Goal: Task Accomplishment & Management: Manage account settings

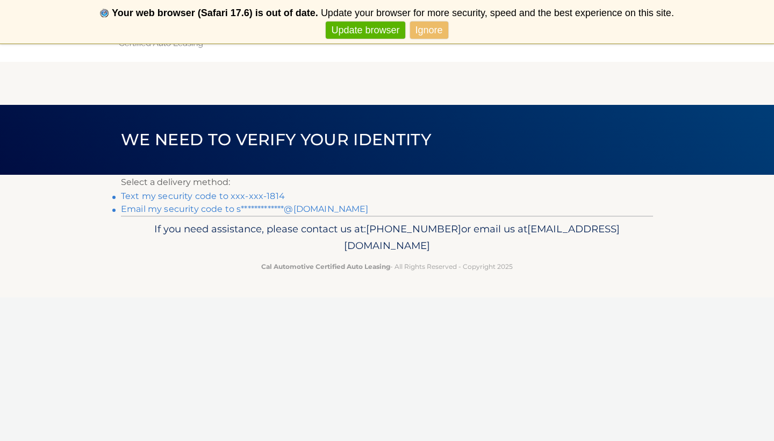
click at [246, 196] on link "Text my security code to xxx-xxx-1814" at bounding box center [203, 196] width 164 height 10
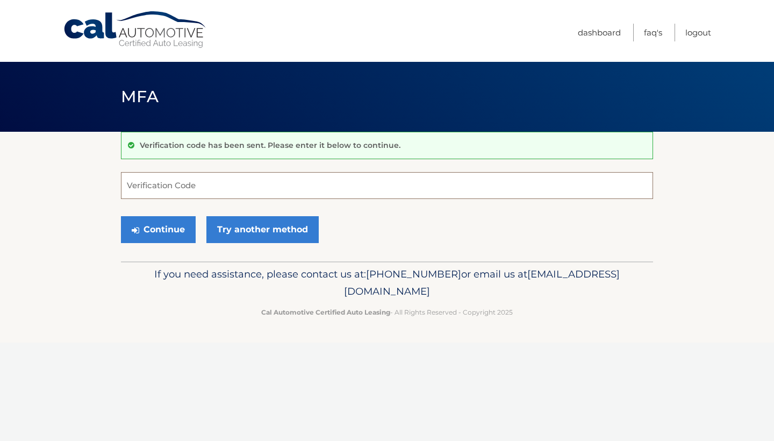
click at [212, 184] on input "Verification Code" at bounding box center [387, 185] width 532 height 27
click at [183, 189] on input "Verification Code" at bounding box center [387, 185] width 532 height 27
type input "132308"
click at [169, 234] on button "Continue" at bounding box center [158, 229] width 75 height 27
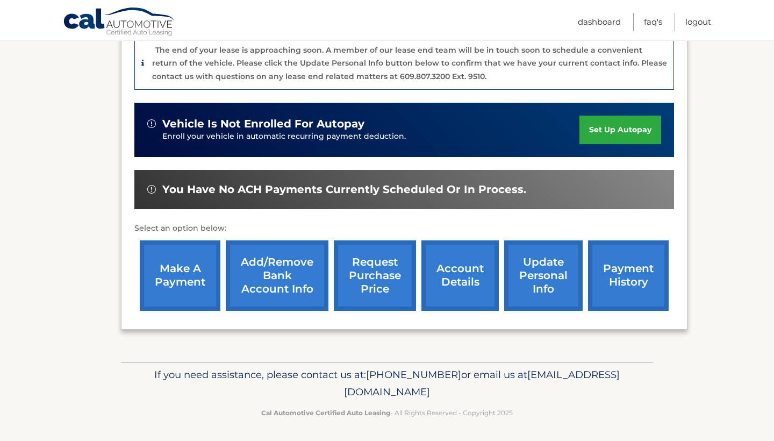
scroll to position [273, 0]
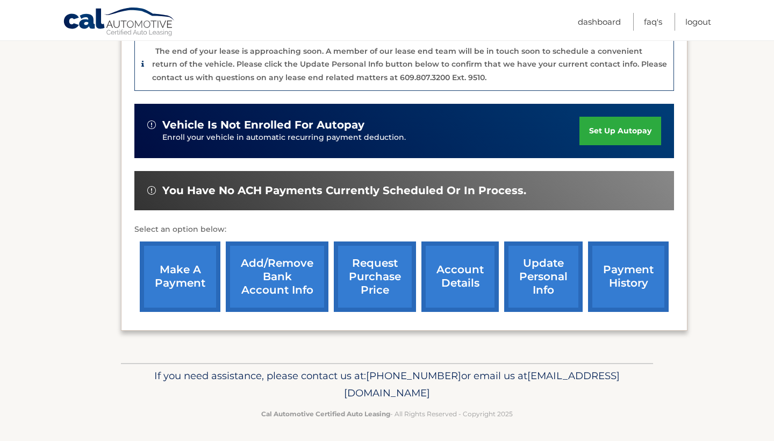
click at [462, 272] on link "account details" at bounding box center [459, 276] width 77 height 70
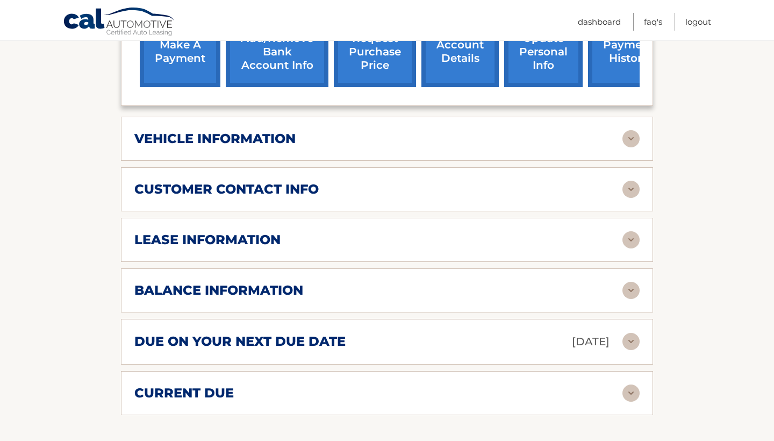
scroll to position [465, 0]
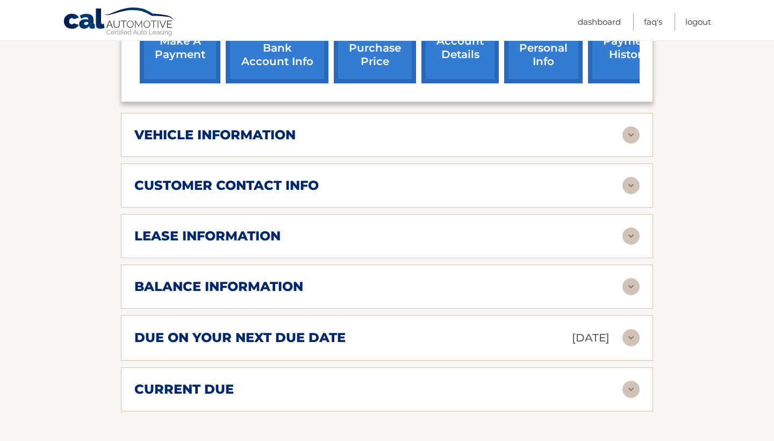
click at [631, 329] on img at bounding box center [630, 337] width 17 height 17
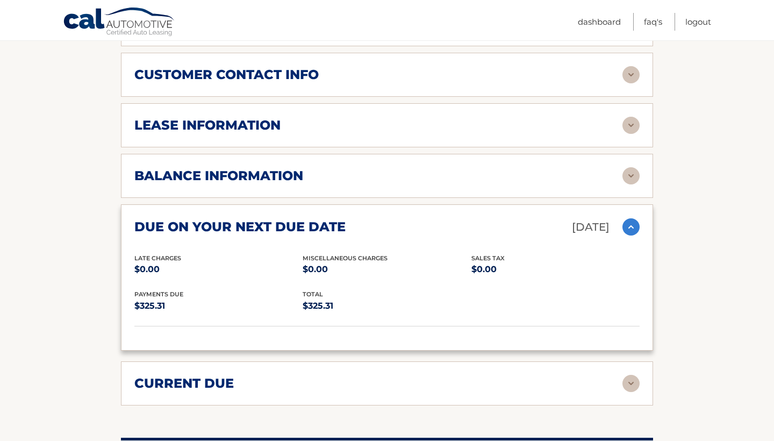
scroll to position [579, 0]
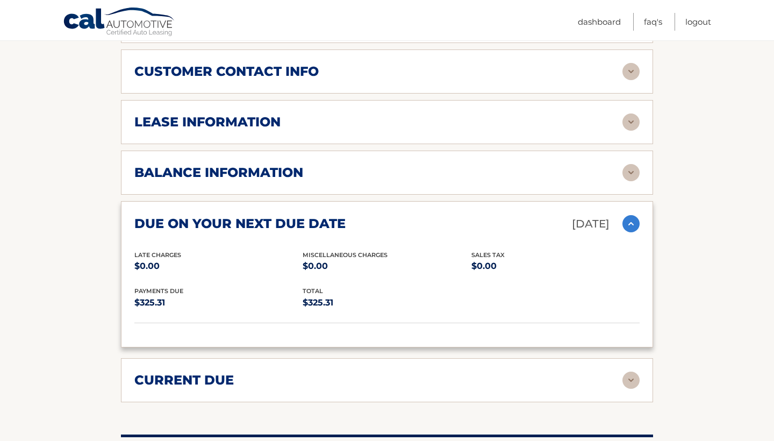
click at [535, 373] on div "current due Late Charges $0.00 Miscelleneous Charges* $0.00 Sales Tax $0.00 pay…" at bounding box center [387, 380] width 532 height 44
click at [623, 371] on img at bounding box center [630, 379] width 17 height 17
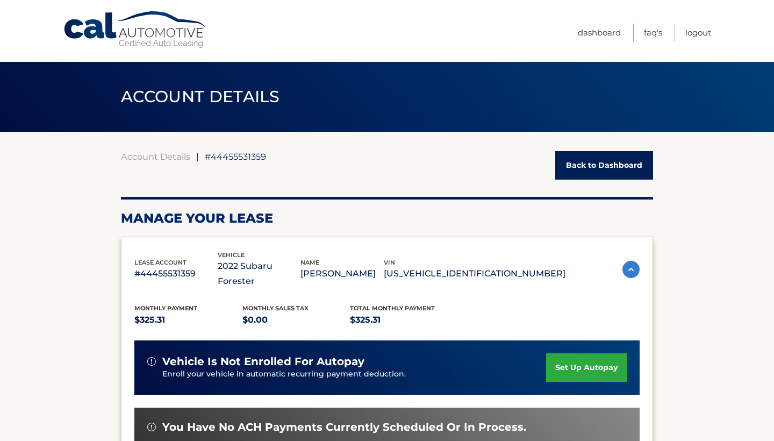
scroll to position [0, 0]
drag, startPoint x: 697, startPoint y: 32, endPoint x: 673, endPoint y: 76, distance: 49.8
click at [702, 33] on link "Logout" at bounding box center [698, 33] width 26 height 18
